Goal: Participate in discussion

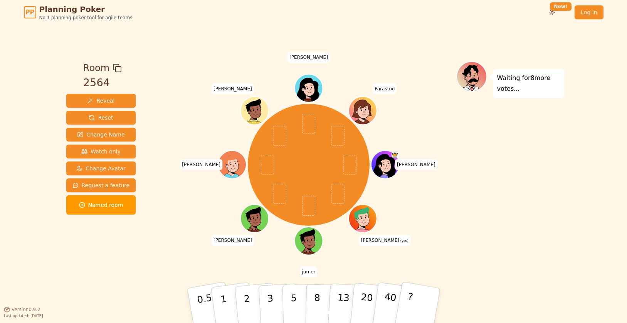
click at [463, 259] on div "Waiting for 8 more votes..." at bounding box center [510, 167] width 108 height 212
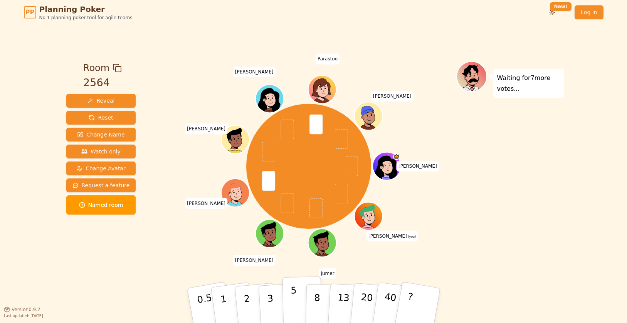
click at [291, 299] on p "5" at bounding box center [293, 306] width 7 height 42
click at [276, 300] on button "3" at bounding box center [279, 306] width 42 height 60
click at [289, 302] on button "5" at bounding box center [302, 306] width 40 height 59
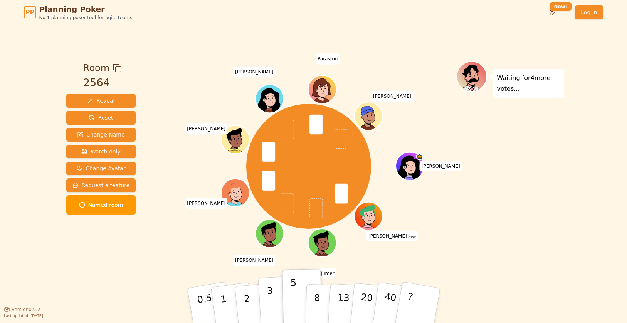
click at [272, 303] on p "3" at bounding box center [270, 307] width 8 height 42
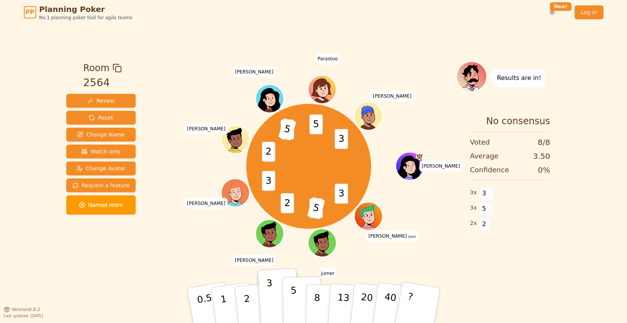
click at [292, 300] on p "5" at bounding box center [293, 306] width 7 height 42
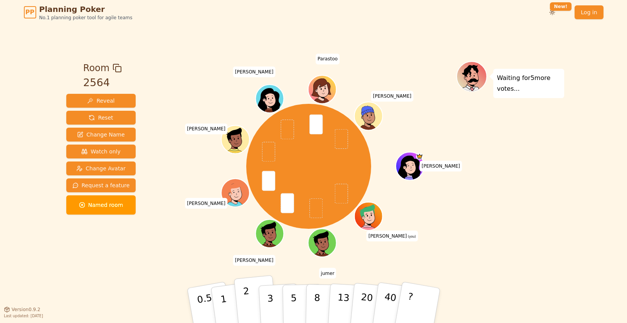
click at [240, 297] on button "2" at bounding box center [255, 306] width 44 height 61
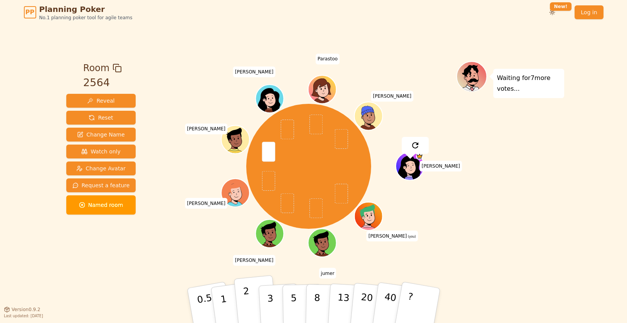
click at [244, 304] on p "2" at bounding box center [247, 307] width 10 height 42
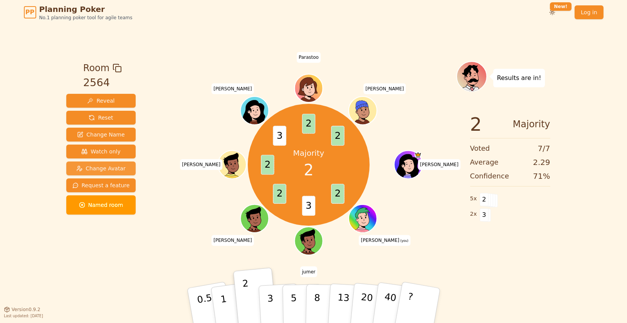
click at [107, 166] on span "Change Avatar" at bounding box center [100, 169] width 49 height 8
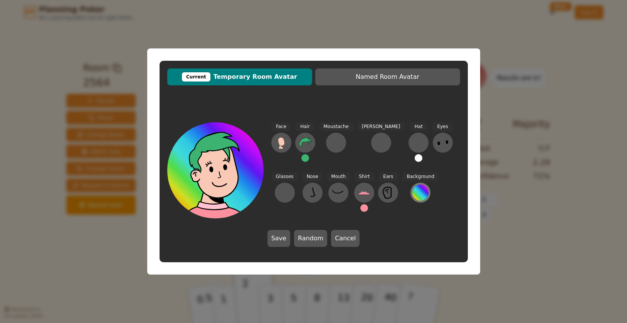
click at [412, 199] on div at bounding box center [420, 193] width 16 height 16
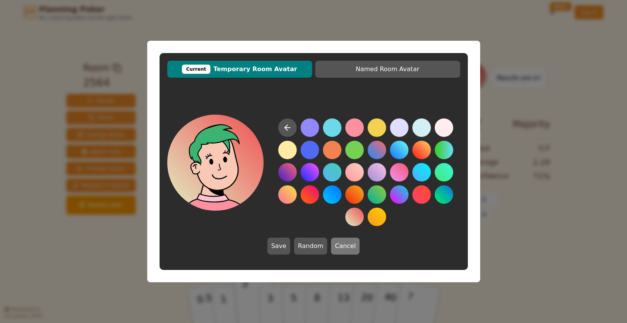
click at [352, 250] on button "Cancel" at bounding box center [345, 246] width 28 height 17
